Goal: Information Seeking & Learning: Learn about a topic

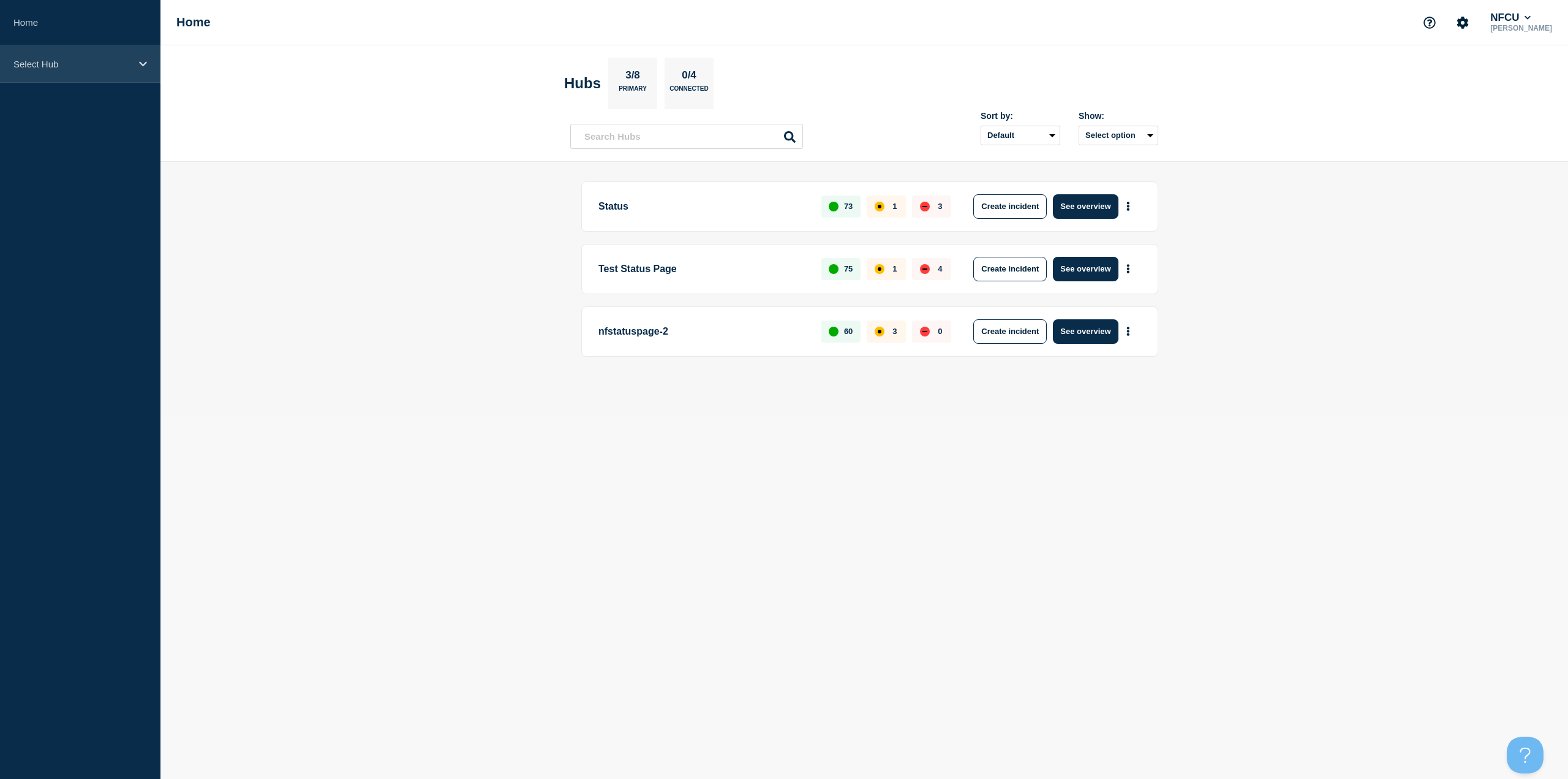
click at [84, 82] on div "Select Hub" at bounding box center [80, 63] width 161 height 37
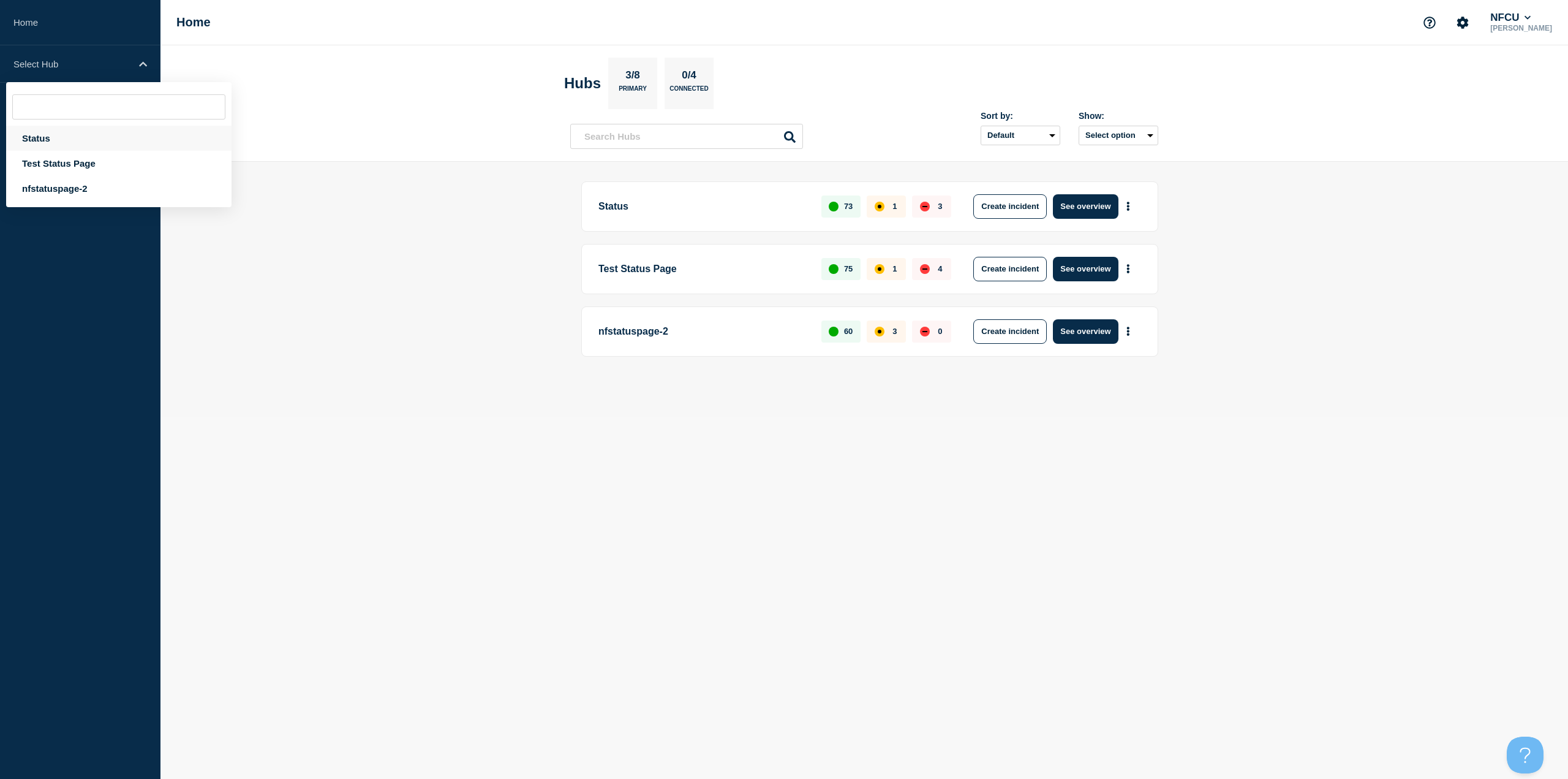
click at [54, 131] on div "Status" at bounding box center [118, 138] width 226 height 25
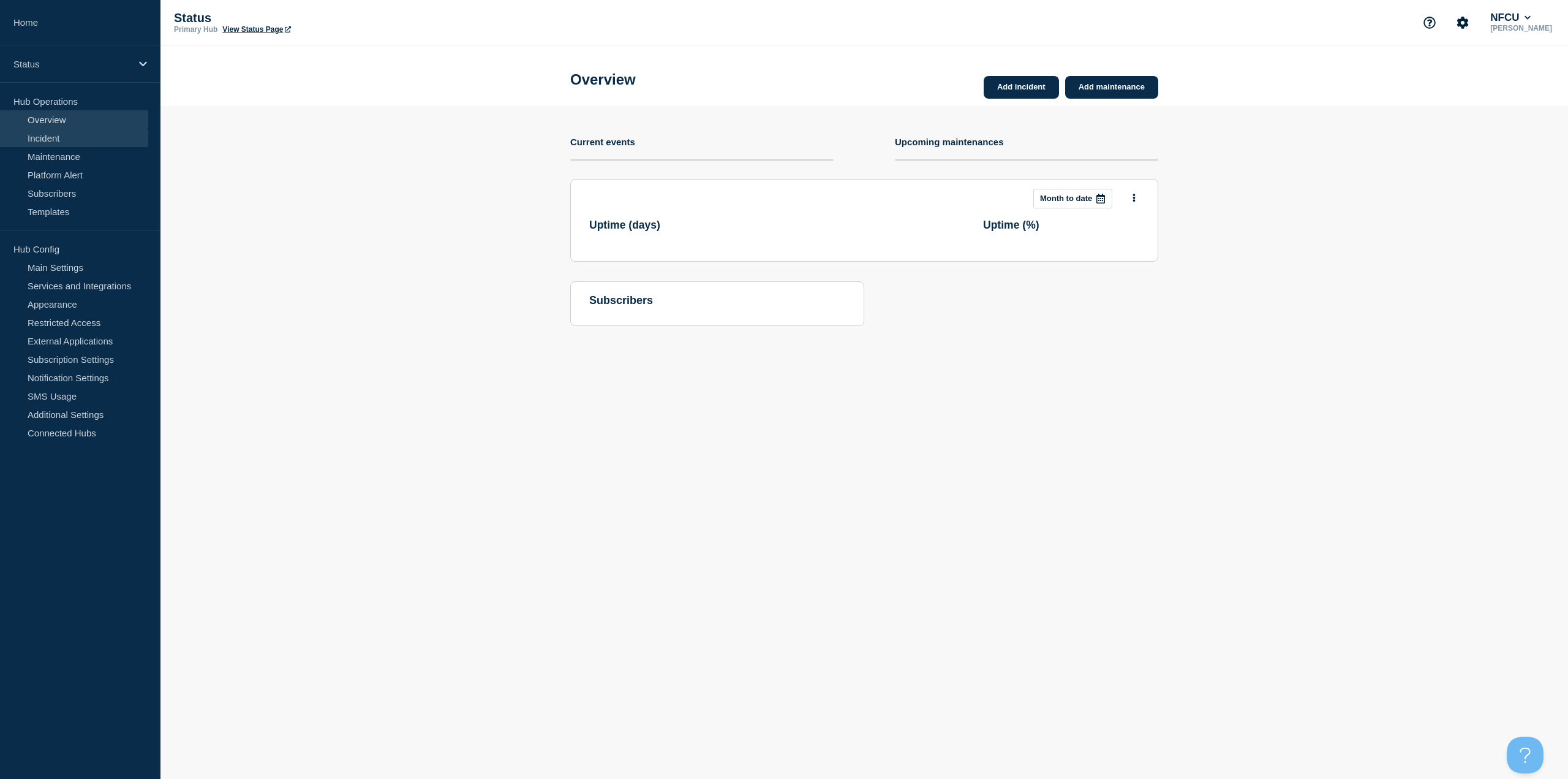
click at [64, 141] on link "Incident" at bounding box center [74, 138] width 148 height 18
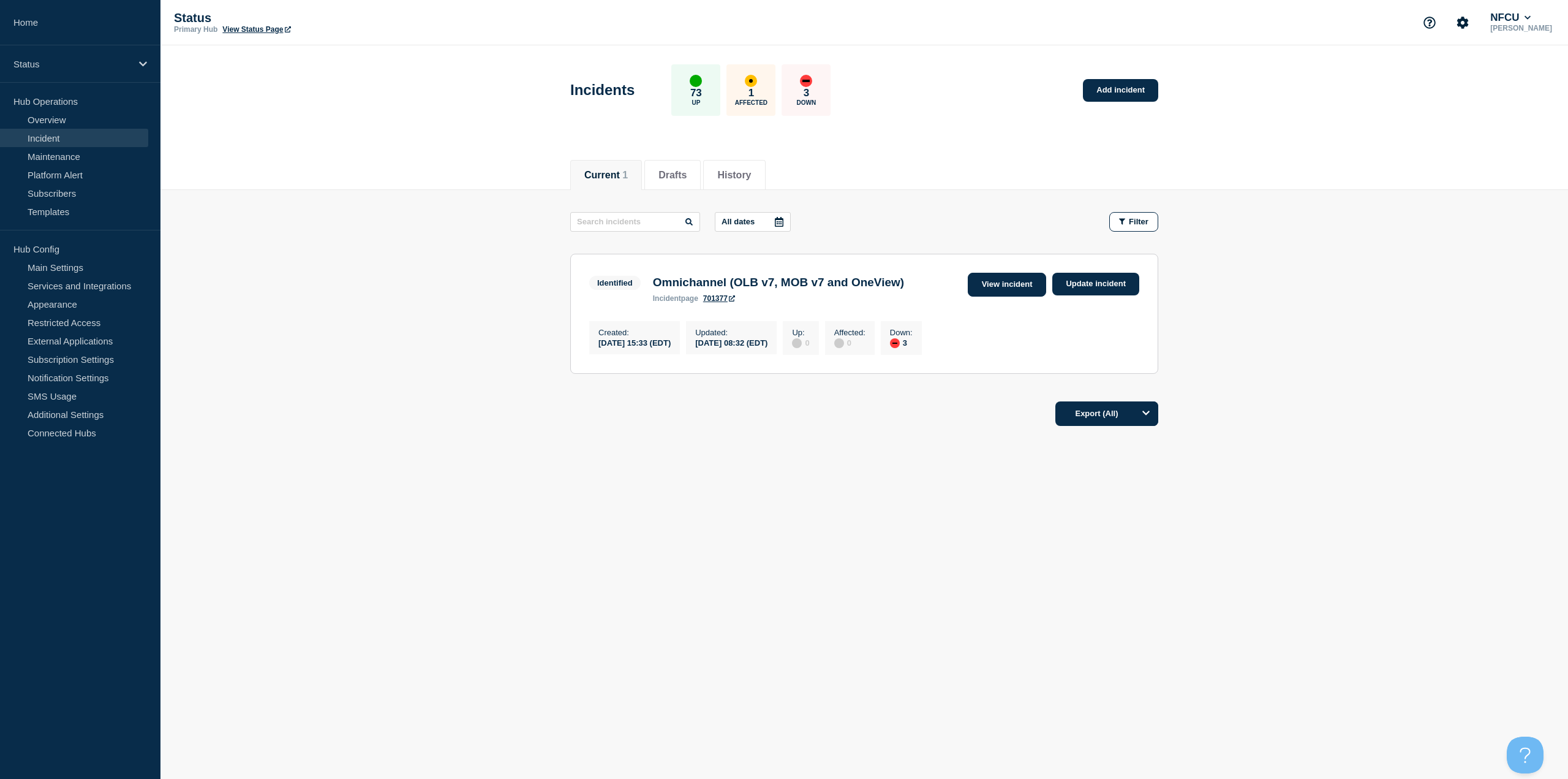
click at [1025, 287] on link "View incident" at bounding box center [1007, 285] width 79 height 24
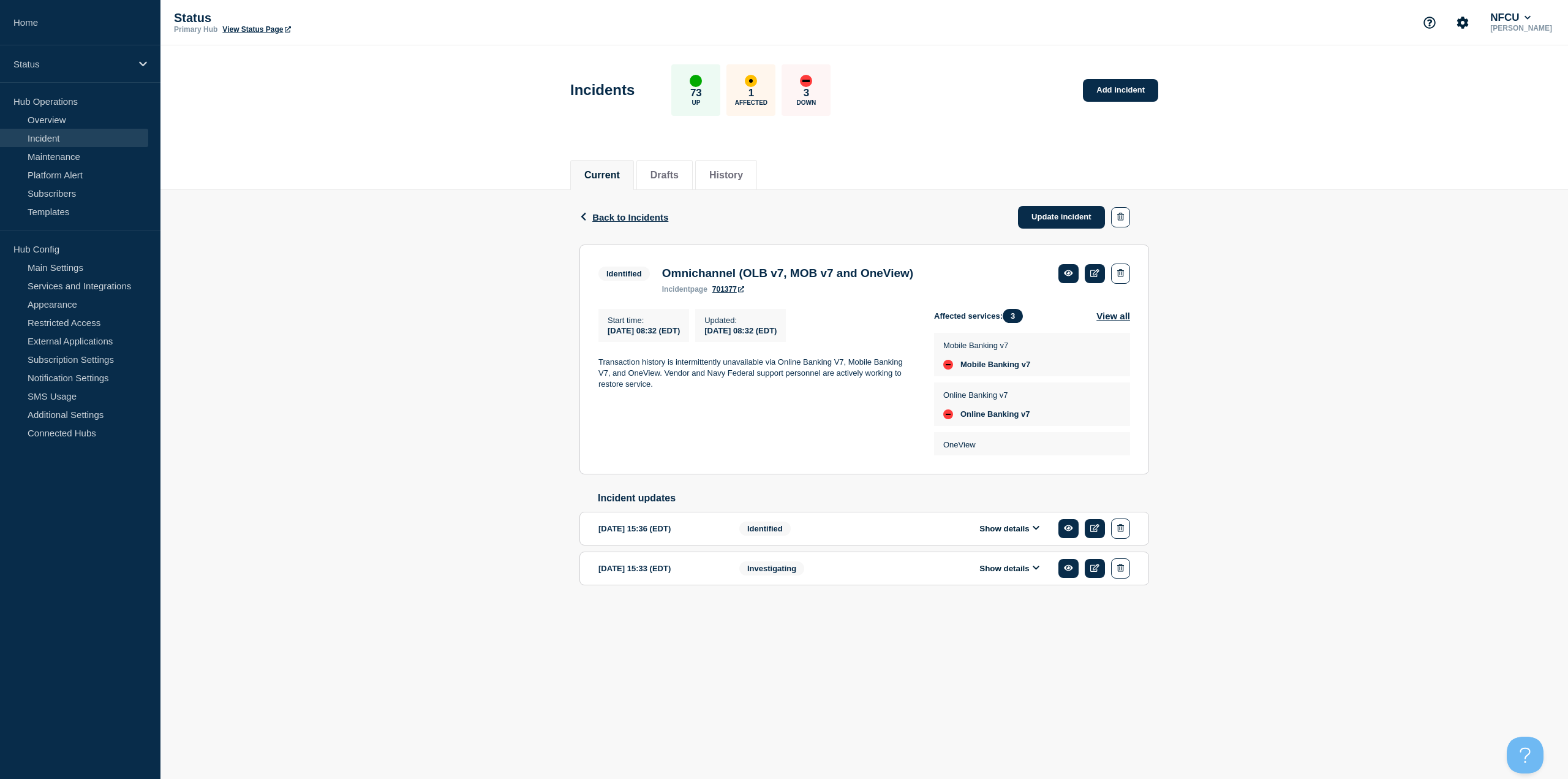
click at [1000, 573] on button "Show details" at bounding box center [1010, 568] width 67 height 11
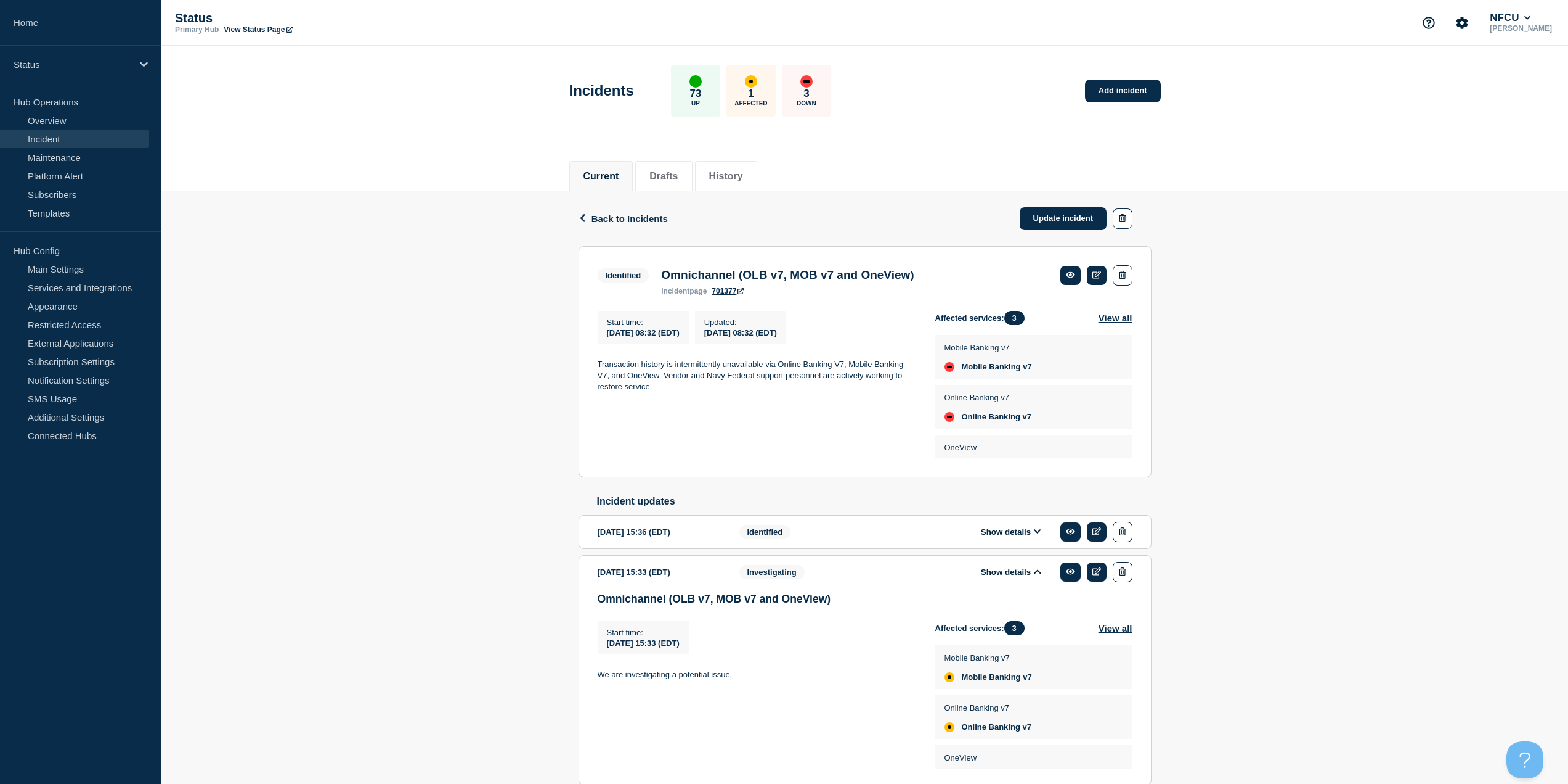
click at [1022, 537] on button "Show details" at bounding box center [1010, 532] width 68 height 11
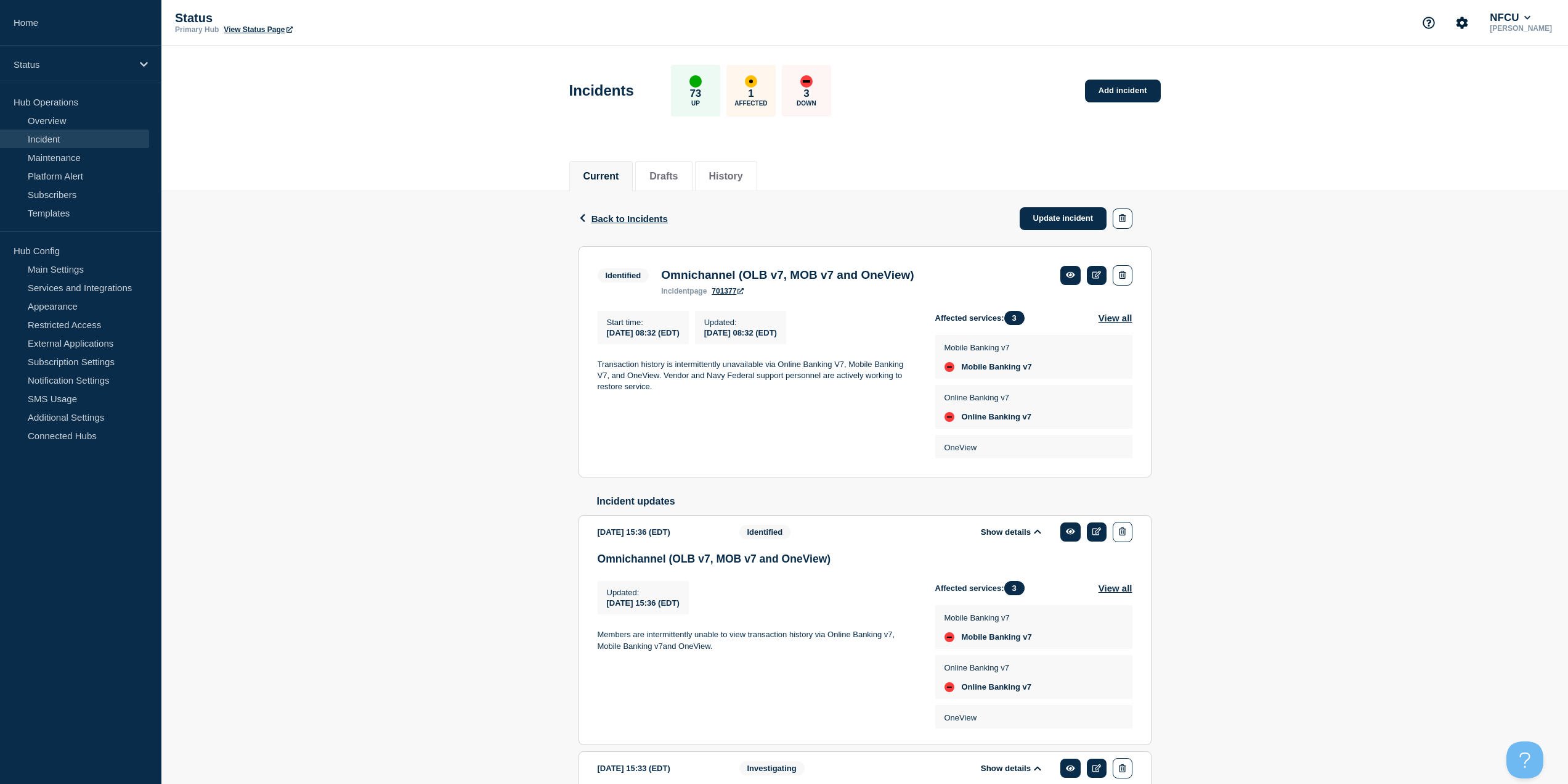
click at [778, 276] on h3 "Omnichannel (OLB v7, MOB v7 and OneView)" at bounding box center [788, 275] width 253 height 13
copy h3 "Omnichannel (OLB v7, MOB v7 and OneView)"
click at [631, 560] on h3 "Omnichannel (OLB v7, MOB v7 and OneView)" at bounding box center [865, 559] width 535 height 13
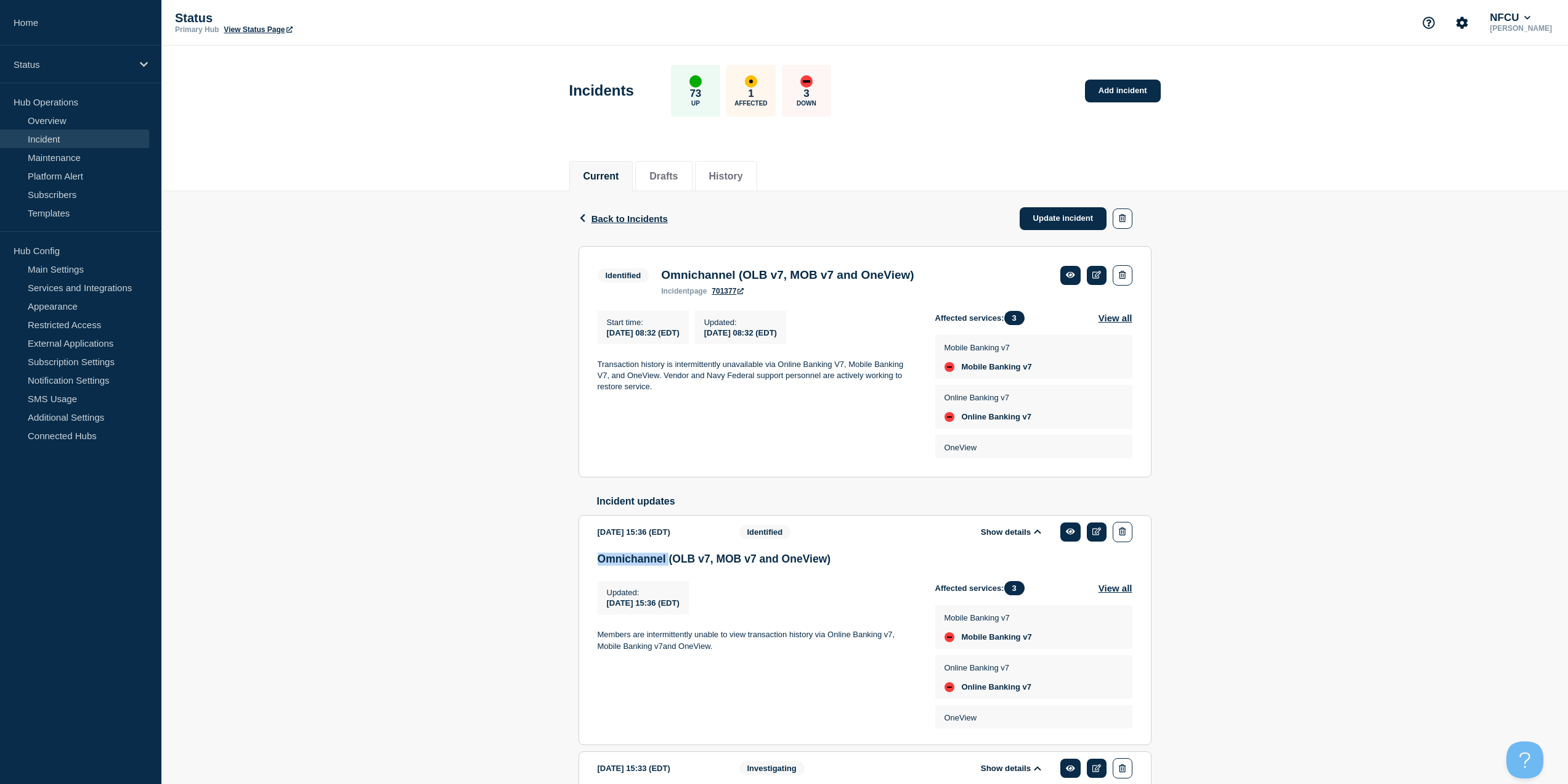
click at [631, 560] on h3 "Omnichannel (OLB v7, MOB v7 and OneView)" at bounding box center [865, 559] width 535 height 13
copy h3 "Omnichannel"
drag, startPoint x: 866, startPoint y: 637, endPoint x: 768, endPoint y: 644, distance: 98.2
click at [866, 637] on div "Updated : [DATE] 15:36 (EDT) Updated [DATE] 15:36 (EDT) Members are intermitten…" at bounding box center [766, 654] width 337 height 147
click at [505, 543] on div "Back Back to Incidents Update incident Identified Omnichannel (OLB v7, MOB v7 a…" at bounding box center [865, 606] width 1407 height 829
